Goal: Navigation & Orientation: Find specific page/section

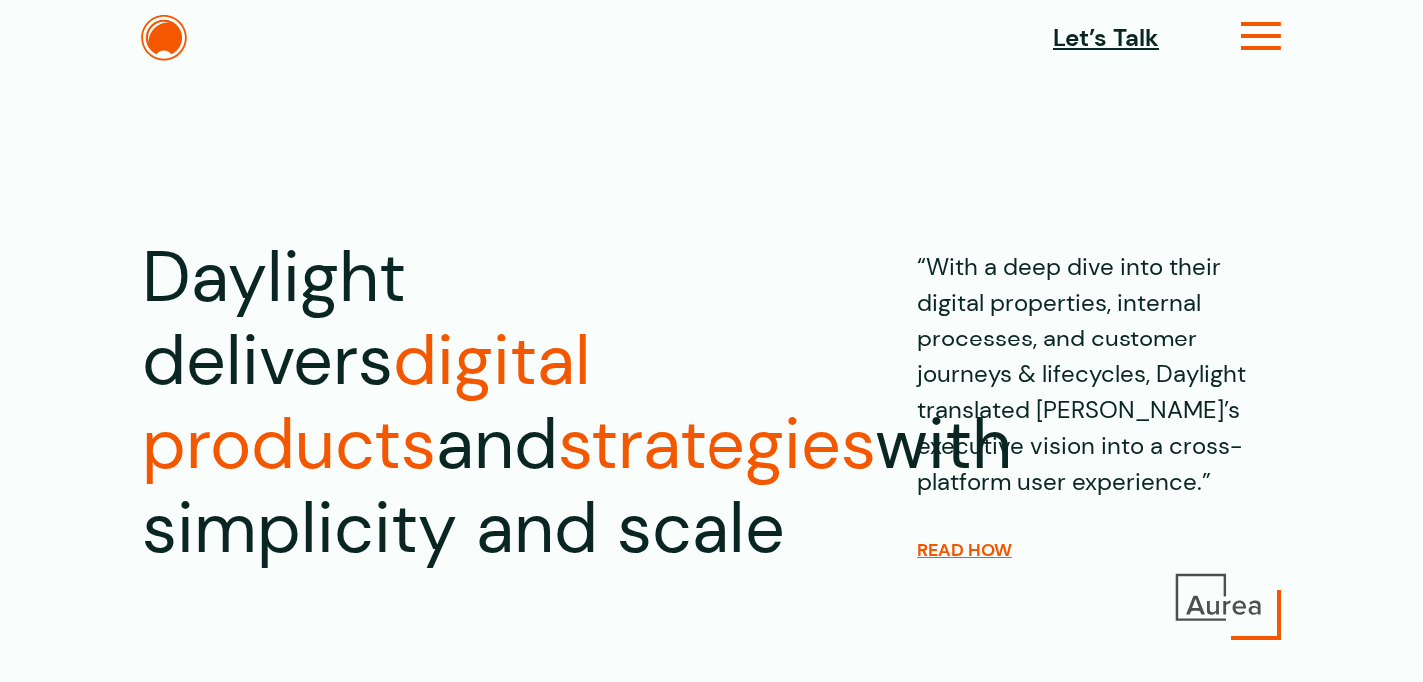
click at [1252, 46] on icon at bounding box center [1261, 44] width 41 height 21
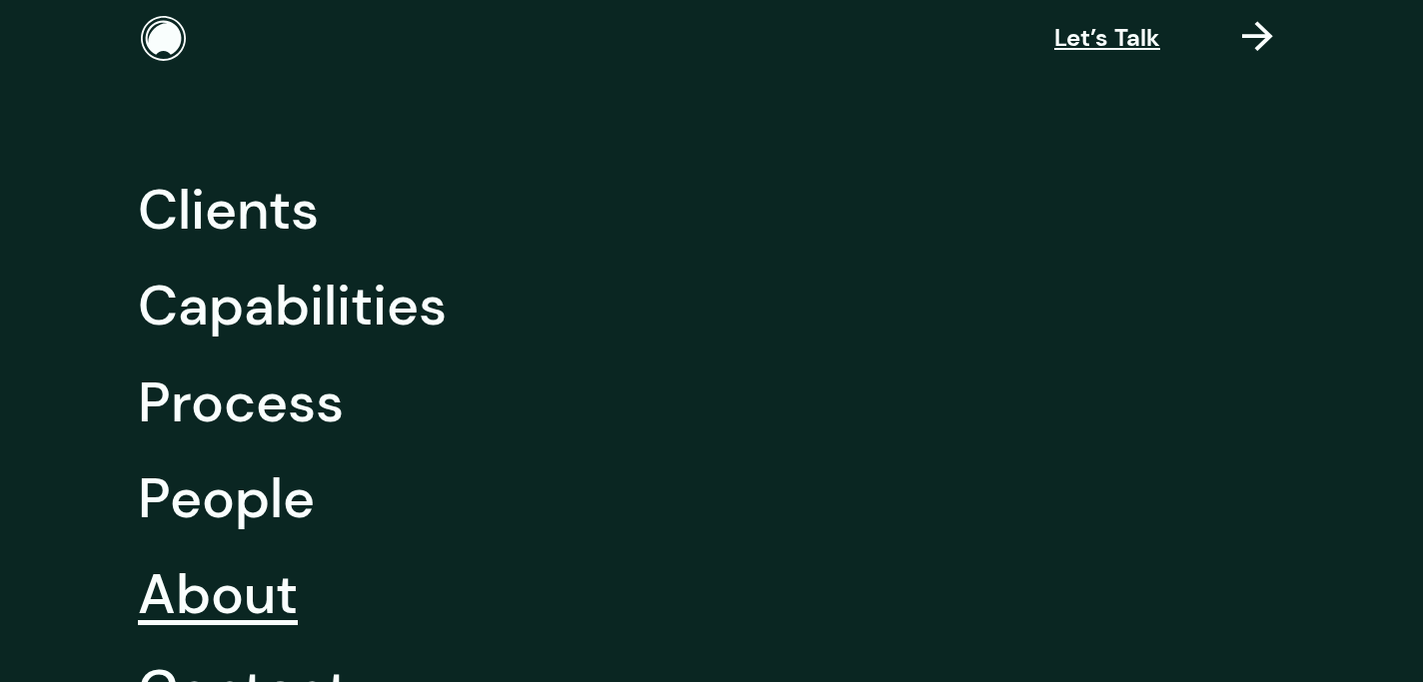
click at [243, 590] on link "About" at bounding box center [218, 594] width 160 height 96
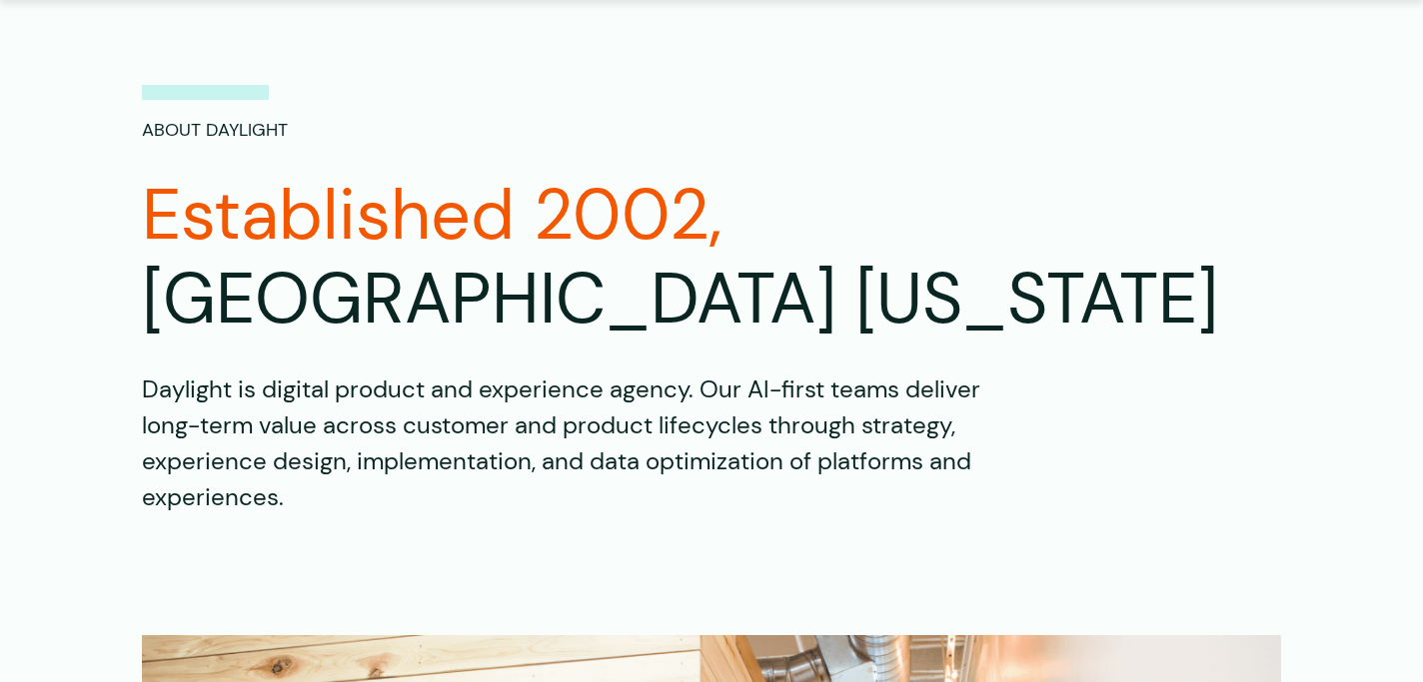
scroll to position [155, 0]
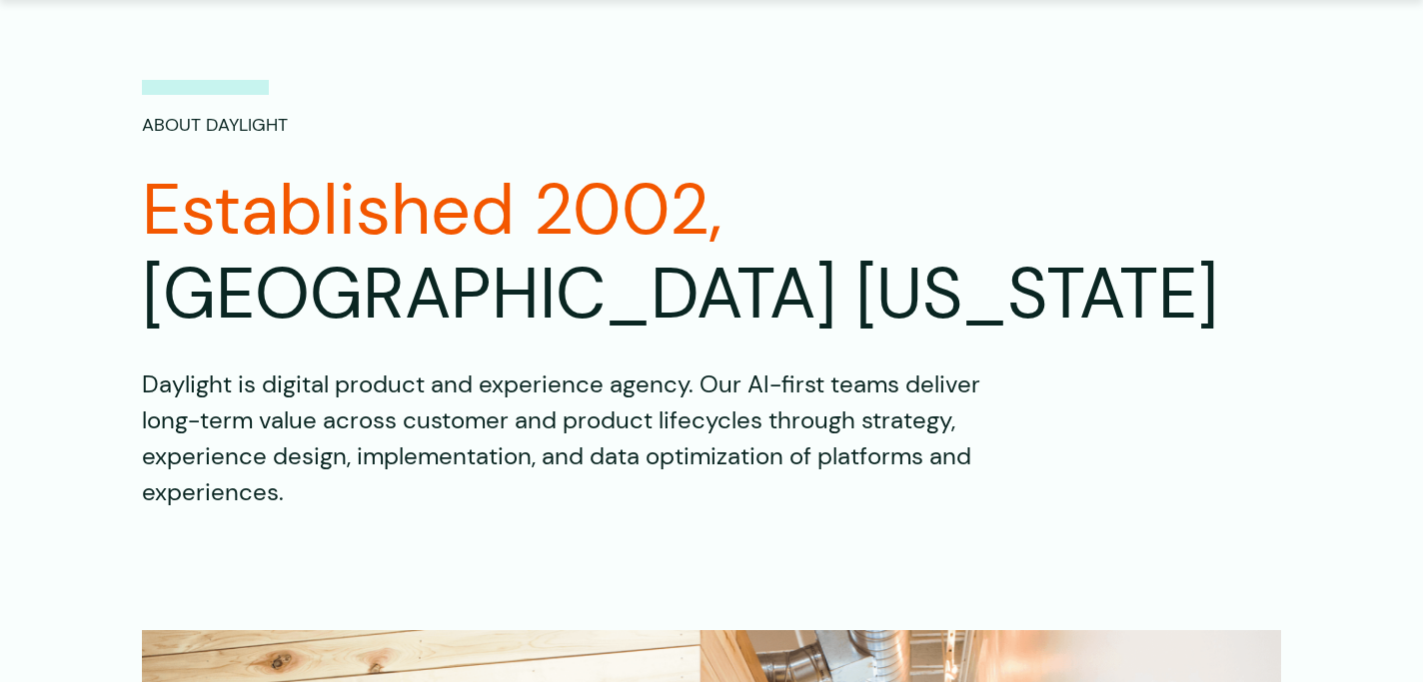
drag, startPoint x: 277, startPoint y: 414, endPoint x: 134, endPoint y: 311, distance: 176.1
click at [134, 311] on div "About Daylight Established 2002, Portland Oregon Daylight is digital product an…" at bounding box center [711, 293] width 1199 height 435
copy p "Daylight is digital product and experience agency. Our AI-first teams deliver l…"
click at [549, 275] on div "About Daylight Established 2002, Portland Oregon Daylight is digital product an…" at bounding box center [711, 293] width 1139 height 435
